Goal: Information Seeking & Learning: Learn about a topic

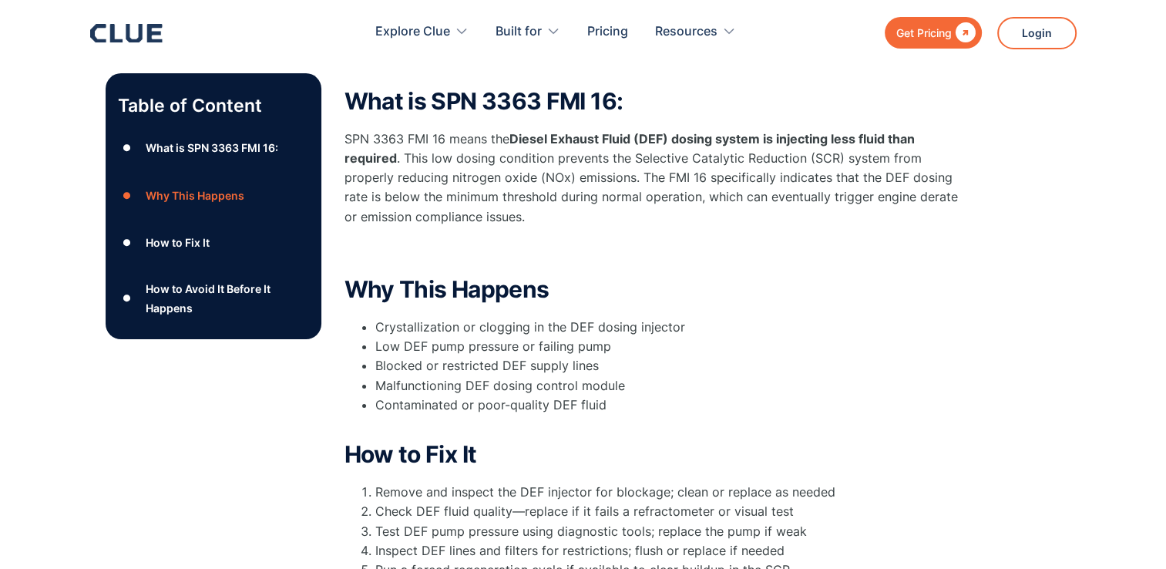
scroll to position [274, 0]
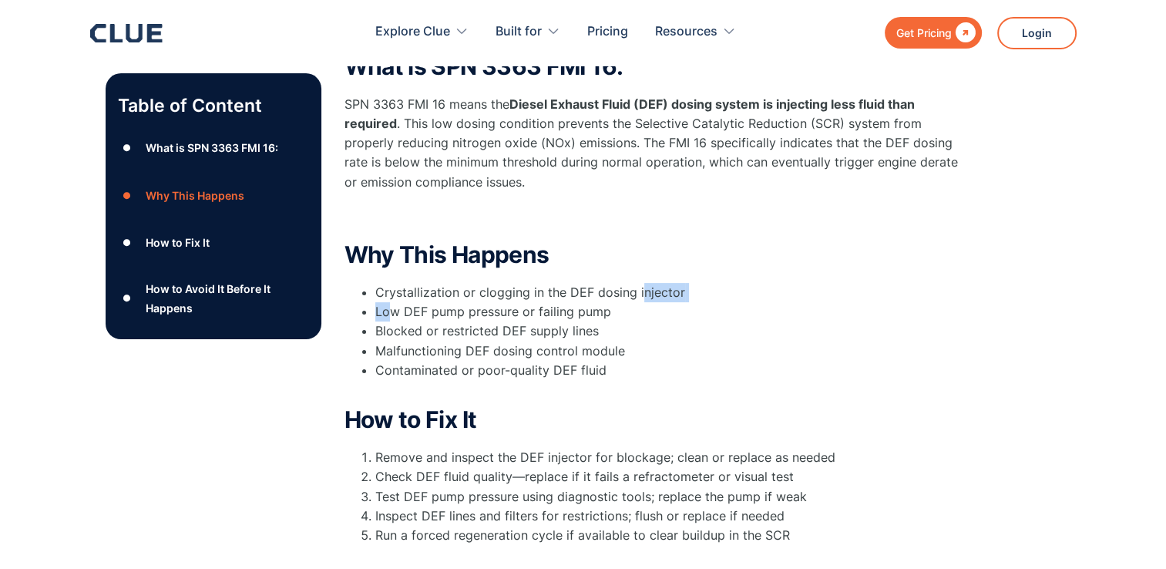
drag, startPoint x: 393, startPoint y: 311, endPoint x: 641, endPoint y: 288, distance: 249.3
click at [641, 288] on ul "Crystallization or clogging in the DEF dosing injector Low DEF pump pressure or…" at bounding box center [653, 341] width 617 height 116
drag, startPoint x: 641, startPoint y: 288, endPoint x: 648, endPoint y: 330, distance: 42.8
click at [658, 334] on li "Blocked or restricted DEF supply lines" at bounding box center [668, 330] width 586 height 19
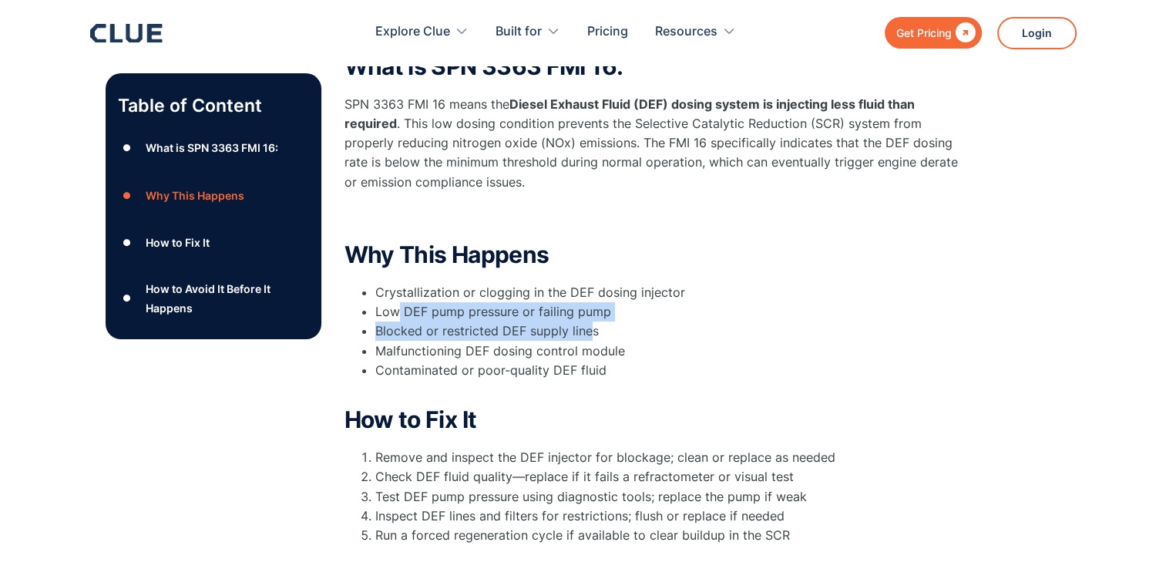
drag, startPoint x: 395, startPoint y: 310, endPoint x: 589, endPoint y: 321, distance: 193.8
click at [589, 321] on ul "Crystallization or clogging in the DEF dosing injector Low DEF pump pressure or…" at bounding box center [653, 341] width 617 height 116
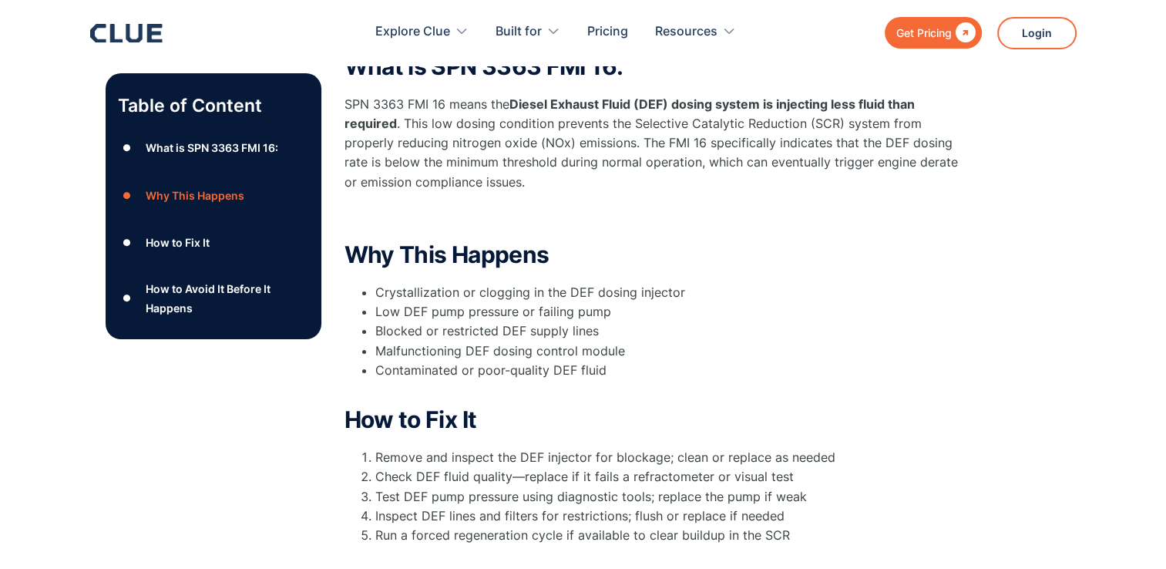
drag, startPoint x: 589, startPoint y: 321, endPoint x: 597, endPoint y: 359, distance: 39.5
click at [672, 375] on li "Contaminated or poor-quality DEF fluid" at bounding box center [668, 380] width 586 height 39
drag, startPoint x: 429, startPoint y: 328, endPoint x: 595, endPoint y: 331, distance: 166.6
click at [595, 331] on li "Blocked or restricted DEF supply lines" at bounding box center [668, 330] width 586 height 19
drag, startPoint x: 595, startPoint y: 331, endPoint x: 789, endPoint y: 362, distance: 195.9
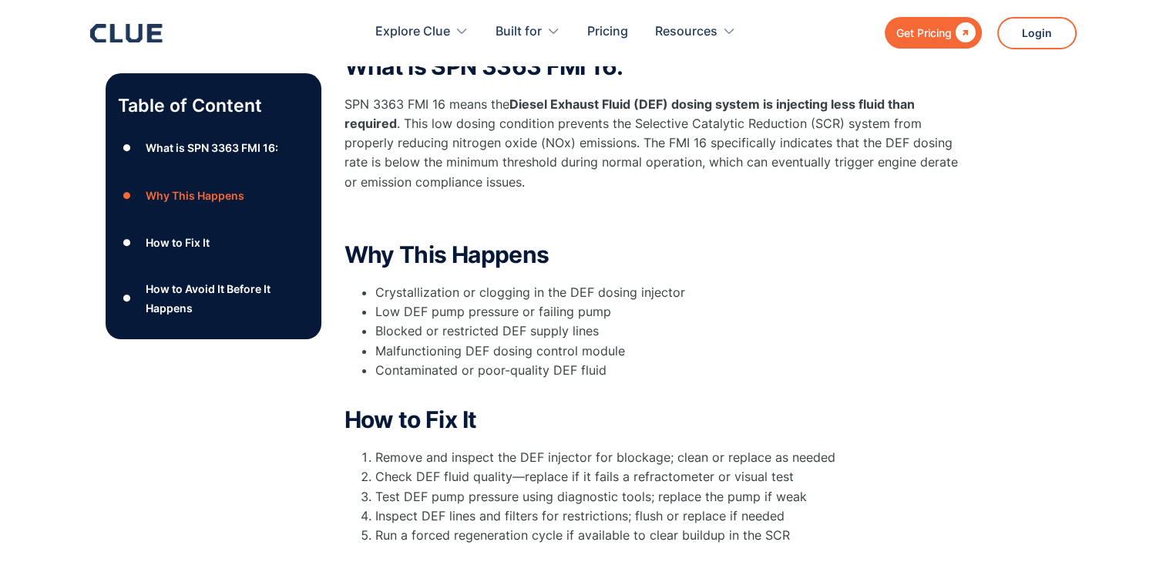
click at [788, 362] on li "Contaminated or poor-quality DEF fluid" at bounding box center [668, 380] width 586 height 39
drag, startPoint x: 402, startPoint y: 348, endPoint x: 641, endPoint y: 348, distance: 239.7
click at [641, 348] on li "Malfunctioning DEF dosing control module" at bounding box center [668, 351] width 586 height 19
drag, startPoint x: 641, startPoint y: 348, endPoint x: 687, endPoint y: 369, distance: 50.3
click at [687, 368] on li "Contaminated or poor-quality DEF fluid" at bounding box center [668, 380] width 586 height 39
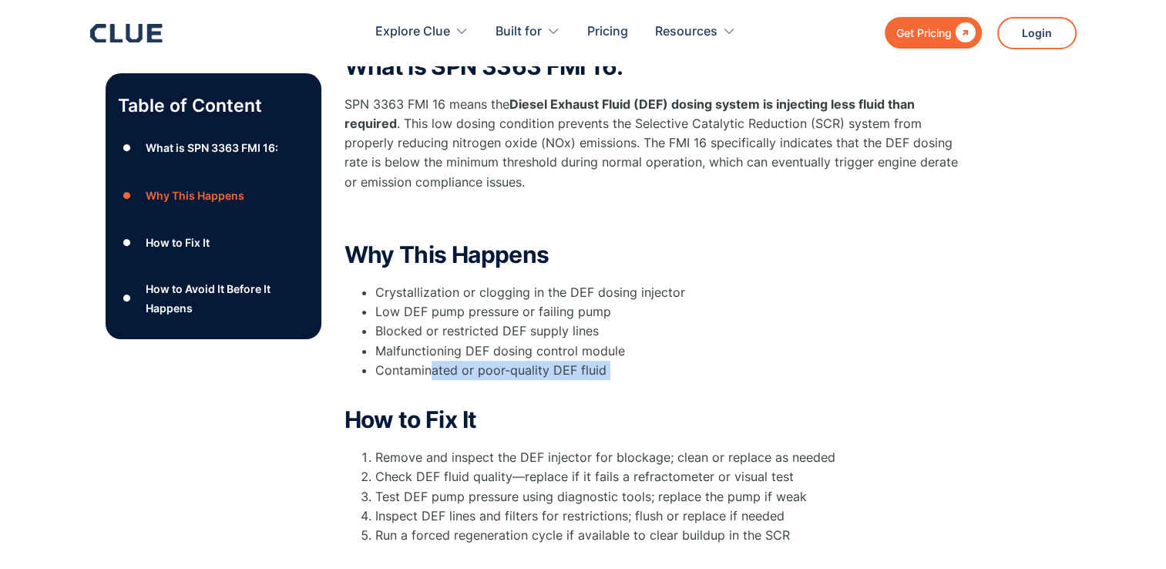
drag, startPoint x: 431, startPoint y: 372, endPoint x: 630, endPoint y: 385, distance: 199.4
click at [630, 385] on li "Contaminated or poor-quality DEF fluid" at bounding box center [668, 380] width 586 height 39
drag, startPoint x: 630, startPoint y: 385, endPoint x: 831, endPoint y: 392, distance: 201.3
click at [831, 392] on li "Contaminated or poor-quality DEF fluid" at bounding box center [668, 380] width 586 height 39
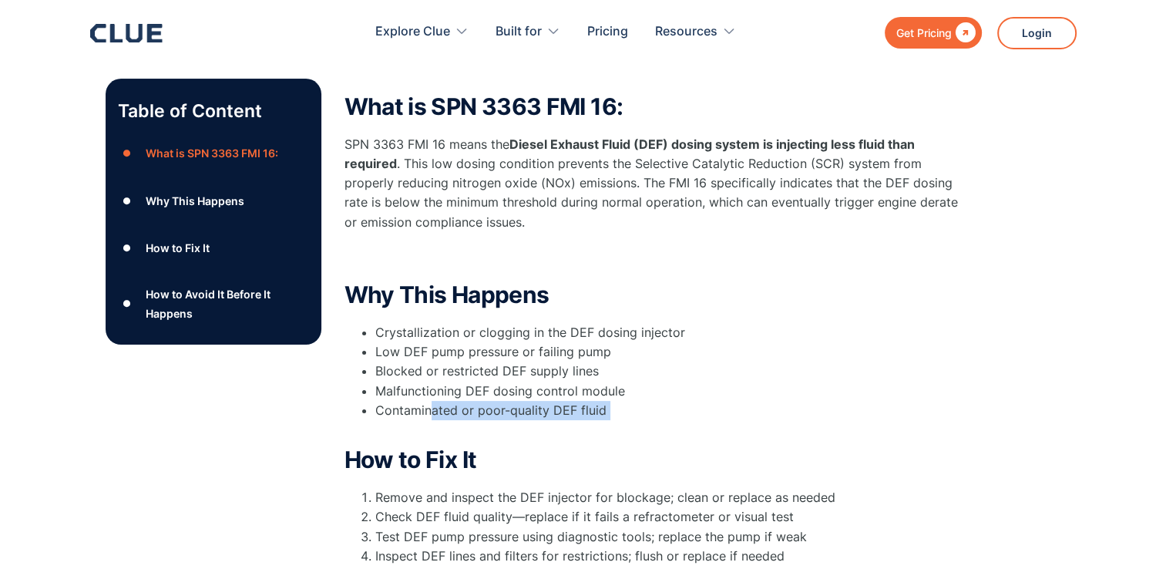
scroll to position [197, 0]
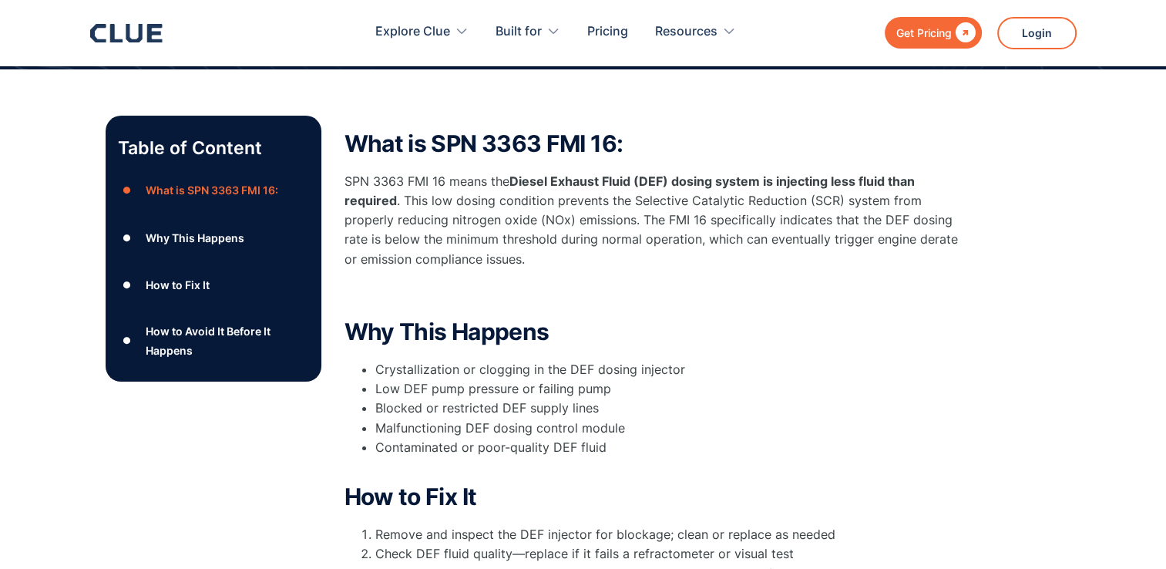
click at [944, 412] on li "Blocked or restricted DEF supply lines" at bounding box center [668, 408] width 586 height 19
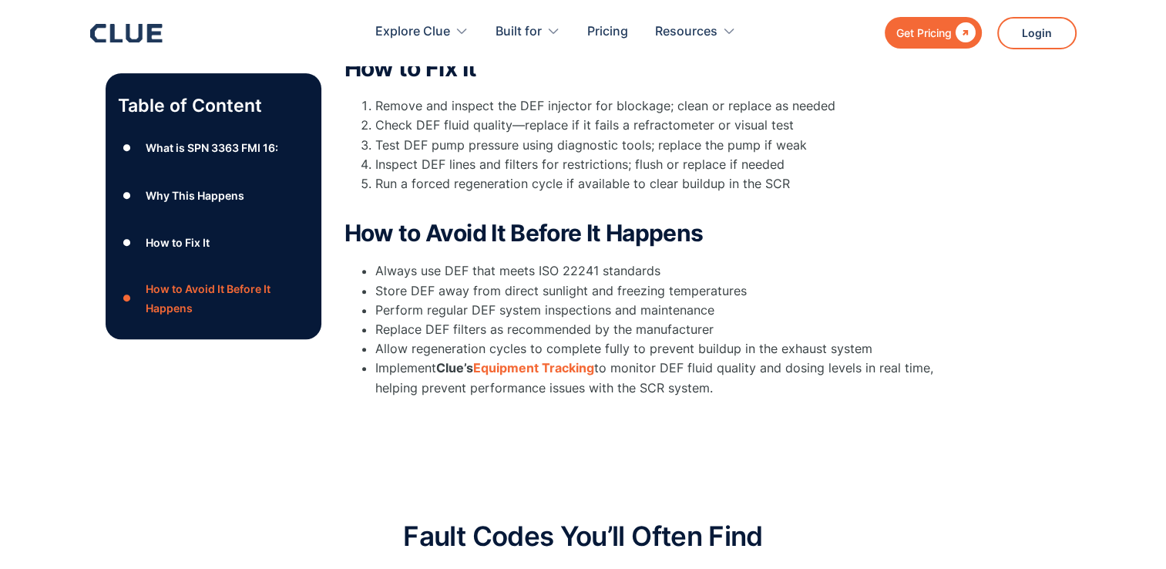
scroll to position [660, 0]
